Goal: Task Accomplishment & Management: Complete application form

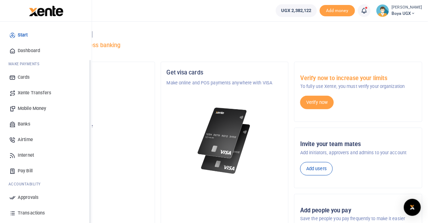
scroll to position [45, 0]
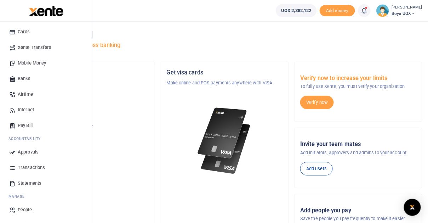
click at [33, 210] on link "People" at bounding box center [46, 210] width 80 height 16
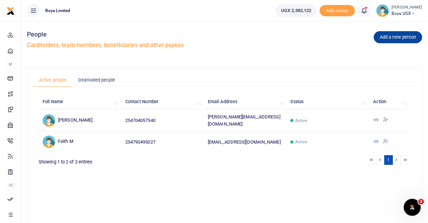
click at [394, 39] on link "Add a new person" at bounding box center [398, 37] width 48 height 12
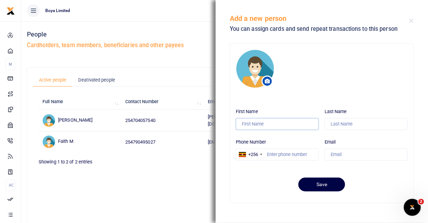
click at [271, 122] on input "First Name" at bounding box center [277, 124] width 83 height 12
type input "Maryann"
click at [346, 120] on input "Last Name" at bounding box center [365, 124] width 83 height 12
type input "Ann"
click at [332, 125] on input "Ann" at bounding box center [365, 124] width 83 height 12
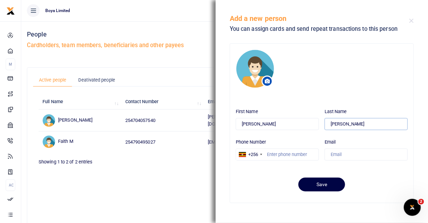
click at [332, 125] on input "Ann" at bounding box center [365, 124] width 83 height 12
type input "M"
click at [285, 152] on input "Phone Number" at bounding box center [277, 154] width 83 height 12
click at [261, 155] on div "+256" at bounding box center [250, 154] width 28 height 11
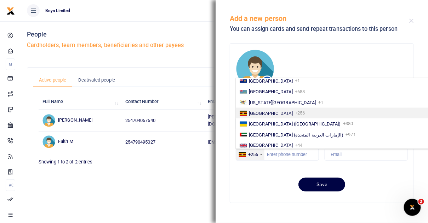
scroll to position [1186, 0]
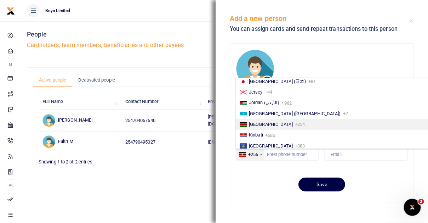
click at [275, 126] on li "Kenya +254" at bounding box center [333, 124] width 194 height 11
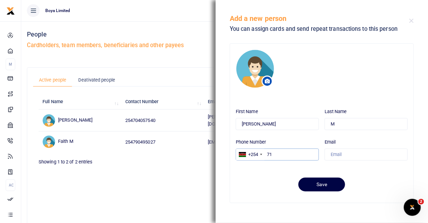
type input "7"
type input "114583812"
click at [356, 155] on input "Email" at bounding box center [365, 154] width 83 height 12
type input "a"
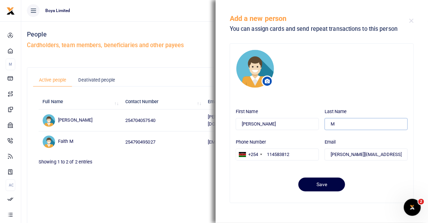
click at [358, 125] on input "M" at bounding box center [365, 124] width 83 height 12
click at [354, 169] on form "First Name Maryann Last Name M Phone Number +254 United States +1 United Kingdo…" at bounding box center [322, 148] width 172 height 86
click at [351, 154] on input "maryanne@boyahq.com" at bounding box center [365, 154] width 83 height 12
type input "[PERSON_NAME][EMAIL_ADDRESS][DOMAIN_NAME]"
click at [276, 185] on div "Save" at bounding box center [322, 181] width 172 height 19
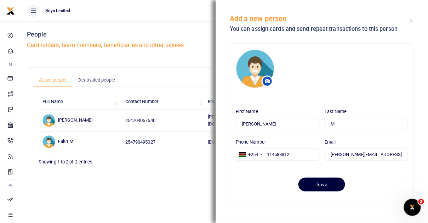
click at [323, 185] on button "Save" at bounding box center [321, 184] width 47 height 14
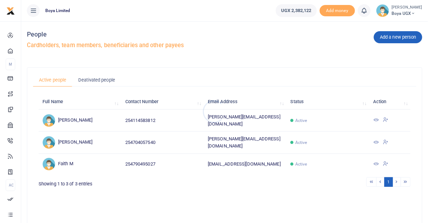
click at [393, 35] on div at bounding box center [214, 111] width 428 height 223
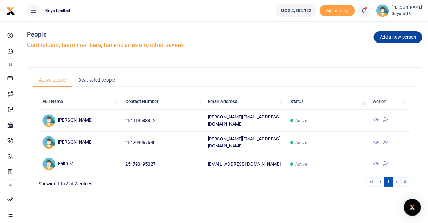
click at [389, 38] on link "Add a new person" at bounding box center [398, 37] width 48 height 12
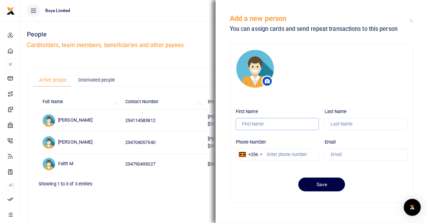
click at [265, 124] on input "First Name" at bounding box center [277, 124] width 83 height 12
click at [324, 110] on label "Last Name" at bounding box center [335, 111] width 22 height 7
click at [324, 118] on input "Last Name" at bounding box center [365, 124] width 83 height 12
click at [268, 156] on input "Phone Number" at bounding box center [277, 154] width 83 height 12
click at [258, 154] on div "+256" at bounding box center [253, 154] width 10 height 7
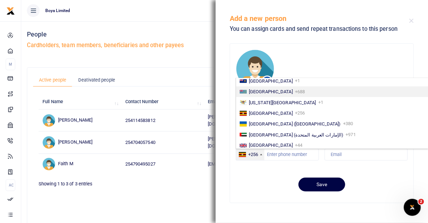
scroll to position [1186, 0]
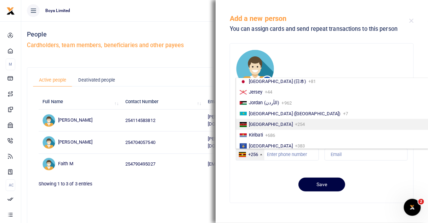
click at [295, 124] on span "+254" at bounding box center [300, 123] width 10 height 5
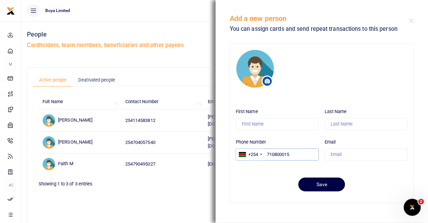
type input "710800015"
click at [345, 154] on input "Email" at bounding box center [365, 154] width 83 height 12
type input "grace@boyahq.com"
click at [279, 126] on input "First Name" at bounding box center [277, 124] width 83 height 12
type input "Grace"
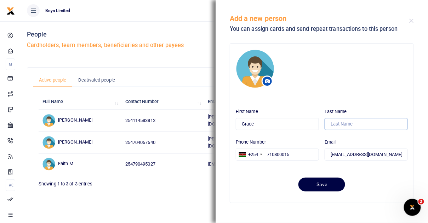
click at [358, 124] on input "Last Name" at bounding box center [365, 124] width 83 height 12
type input "M"
click at [316, 125] on input "Grace" at bounding box center [277, 124] width 83 height 12
click at [341, 122] on input "M" at bounding box center [365, 124] width 83 height 12
click at [307, 187] on button "Save" at bounding box center [321, 184] width 47 height 14
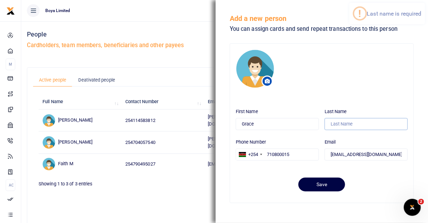
click at [334, 128] on input "Last Name" at bounding box center [365, 124] width 83 height 12
type input "M"
click at [312, 166] on form "First Name Grace Last Name M Phone Number +254 United States +1 United Kingdom …" at bounding box center [322, 148] width 172 height 86
click at [316, 183] on button "Save" at bounding box center [321, 184] width 47 height 14
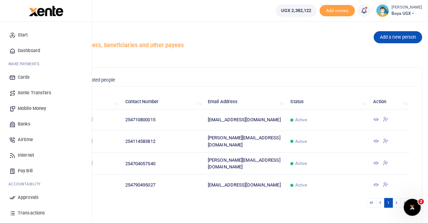
click at [27, 93] on span "Xente Transfers" at bounding box center [35, 92] width 34 height 7
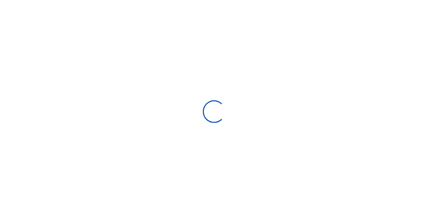
select select "Loading categories"
select select
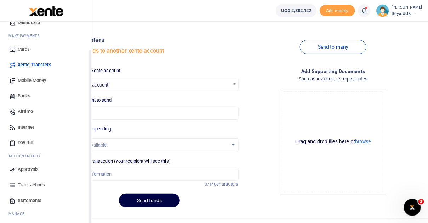
scroll to position [37, 0]
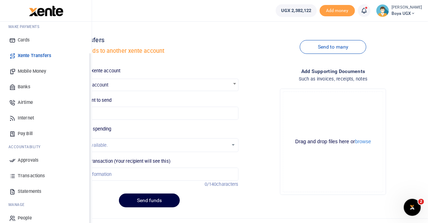
click at [32, 174] on span "Transactions" at bounding box center [31, 175] width 27 height 7
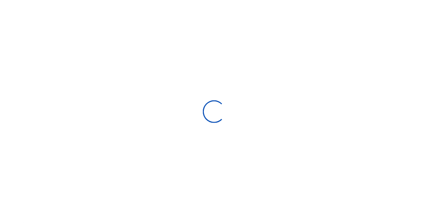
select select
type input "[DATE] - [DATE]"
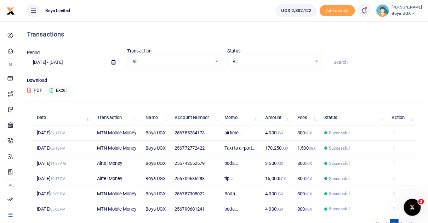
click at [395, 132] on icon at bounding box center [393, 132] width 5 height 5
click at [364, 145] on link "View details" at bounding box center [368, 144] width 56 height 10
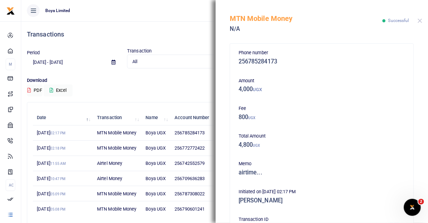
click at [421, 22] on button "Close" at bounding box center [420, 20] width 5 height 5
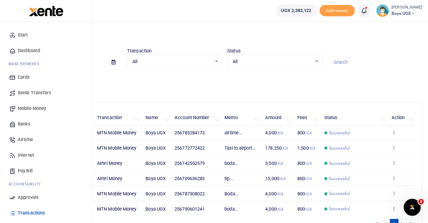
click at [27, 51] on span "Dashboard" at bounding box center [29, 50] width 22 height 7
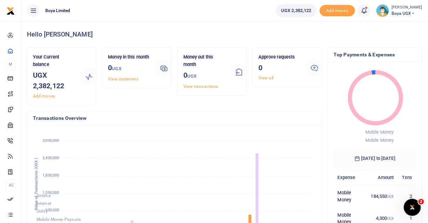
click at [395, 10] on div "[PERSON_NAME] Boya UGX" at bounding box center [399, 10] width 46 height 13
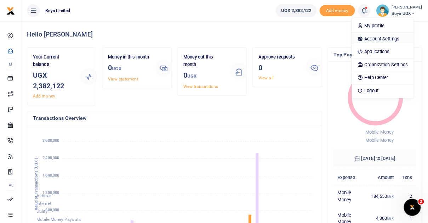
click at [391, 42] on link "Account Settings" at bounding box center [383, 39] width 62 height 10
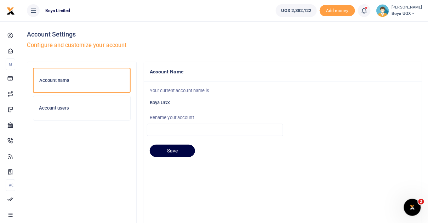
click at [60, 109] on h6 "Account users" at bounding box center [82, 108] width 86 height 6
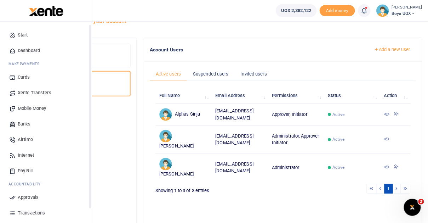
scroll to position [45, 0]
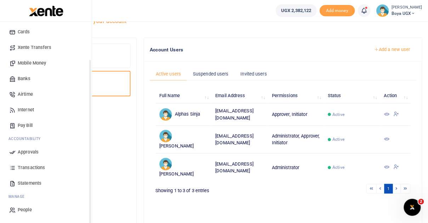
click at [28, 208] on span "People" at bounding box center [25, 209] width 14 height 7
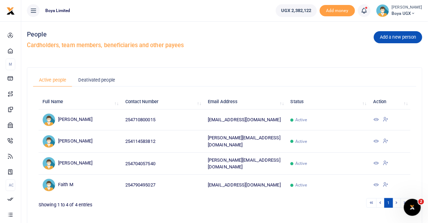
click at [377, 119] on icon at bounding box center [376, 119] width 6 height 6
click at [386, 119] on icon at bounding box center [386, 119] width 6 height 6
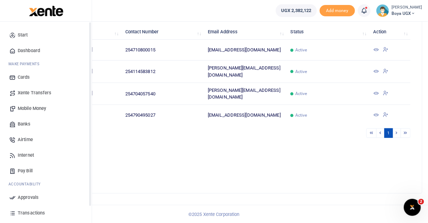
scroll to position [45, 0]
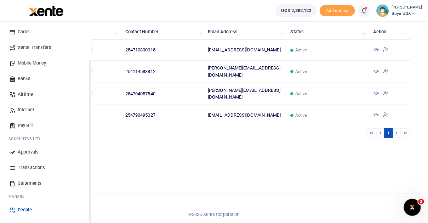
click at [29, 208] on span "People" at bounding box center [25, 209] width 14 height 7
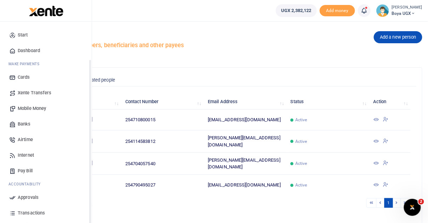
scroll to position [45, 0]
